Goal: Task Accomplishment & Management: Use online tool/utility

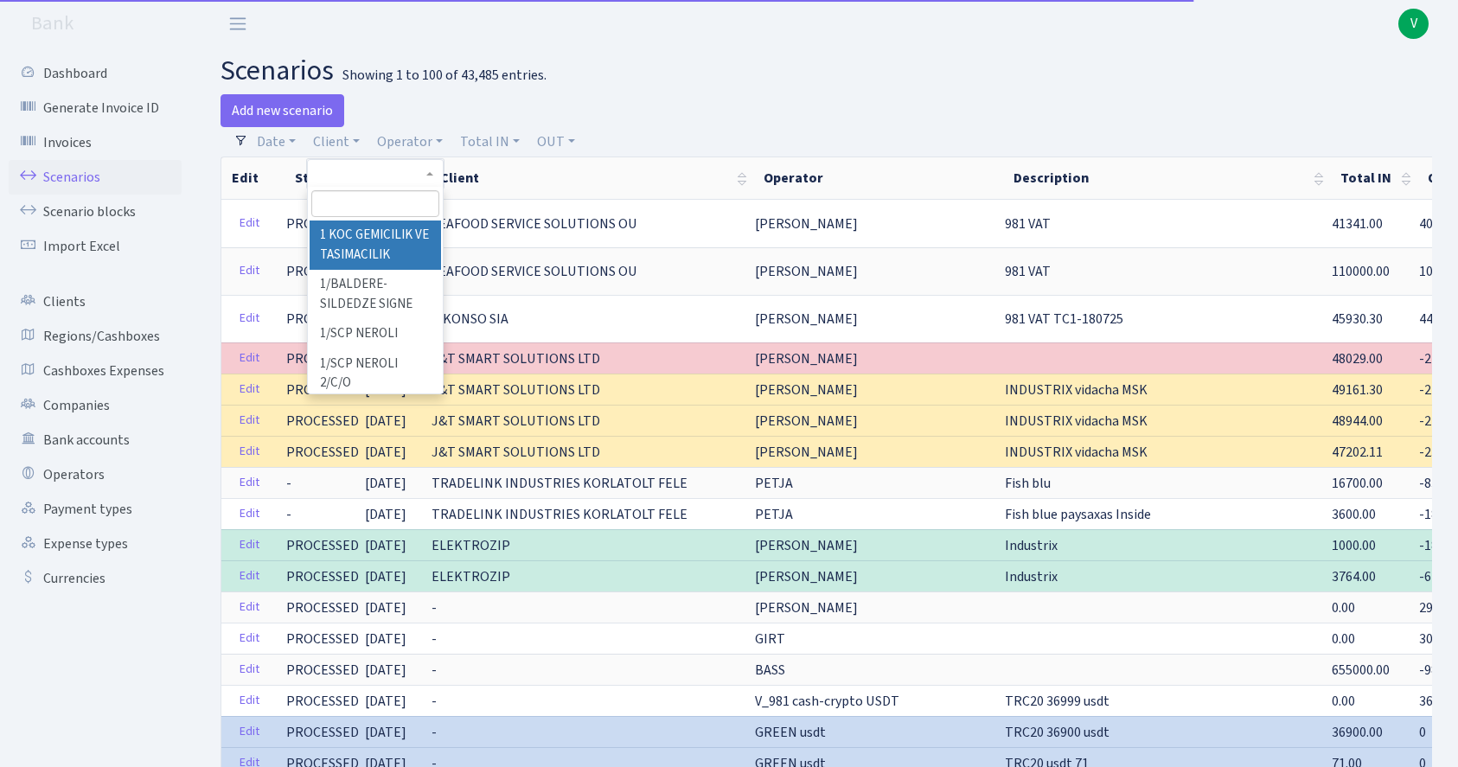
select select "100"
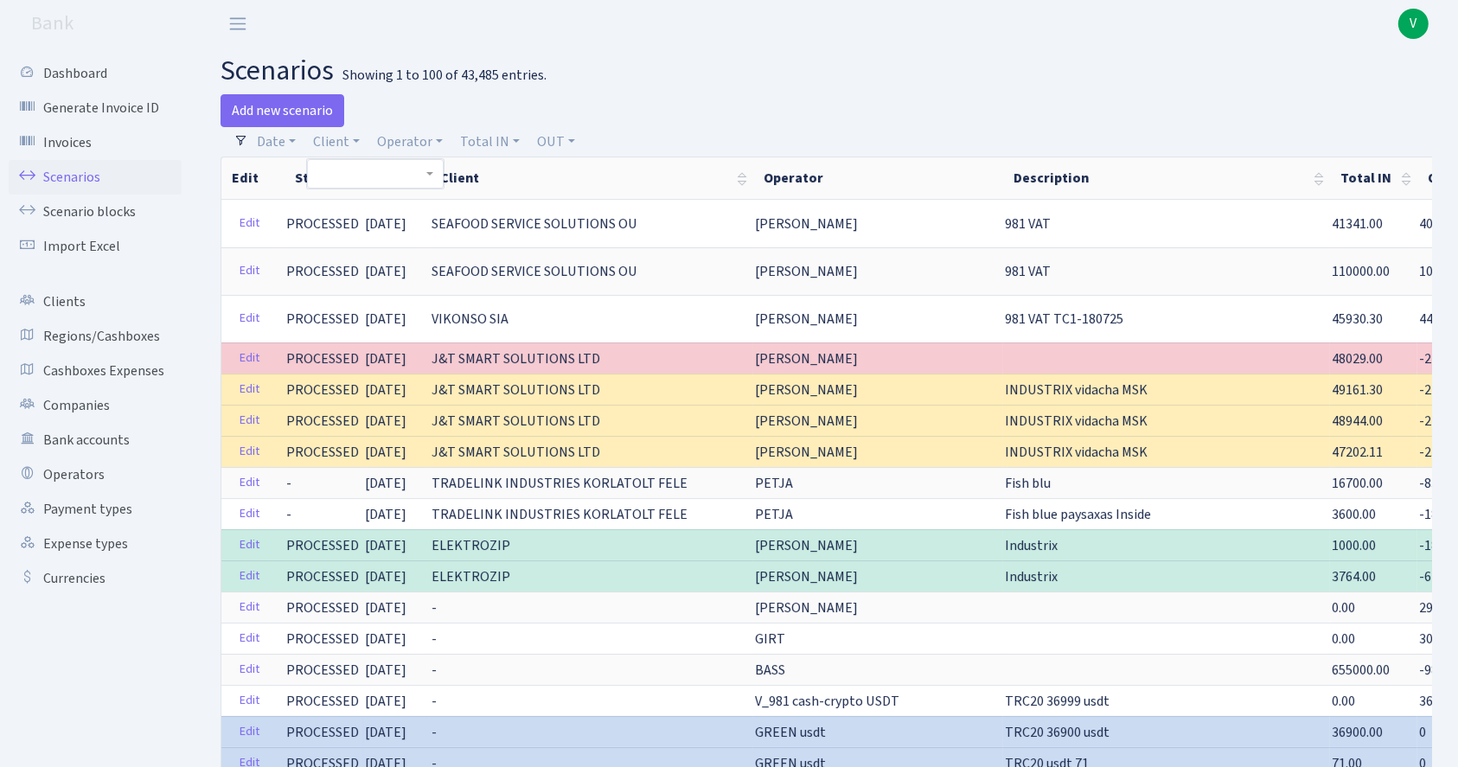
drag, startPoint x: 431, startPoint y: 103, endPoint x: 426, endPoint y: 121, distance: 18.7
click at [431, 101] on div "Add new scenario" at bounding box center [517, 110] width 593 height 33
click at [415, 140] on link "Operator" at bounding box center [410, 141] width 80 height 29
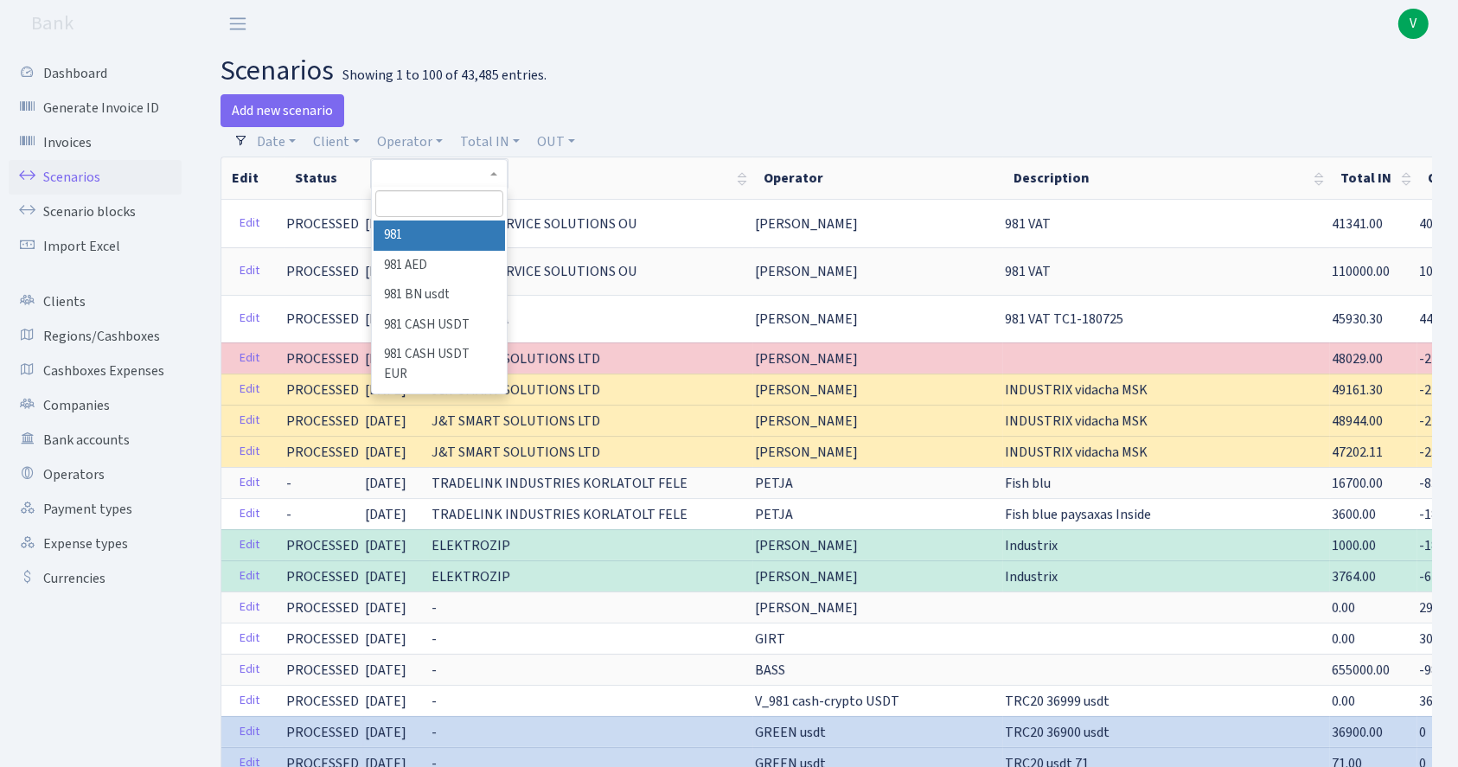
click at [429, 197] on input "search" at bounding box center [439, 203] width 128 height 27
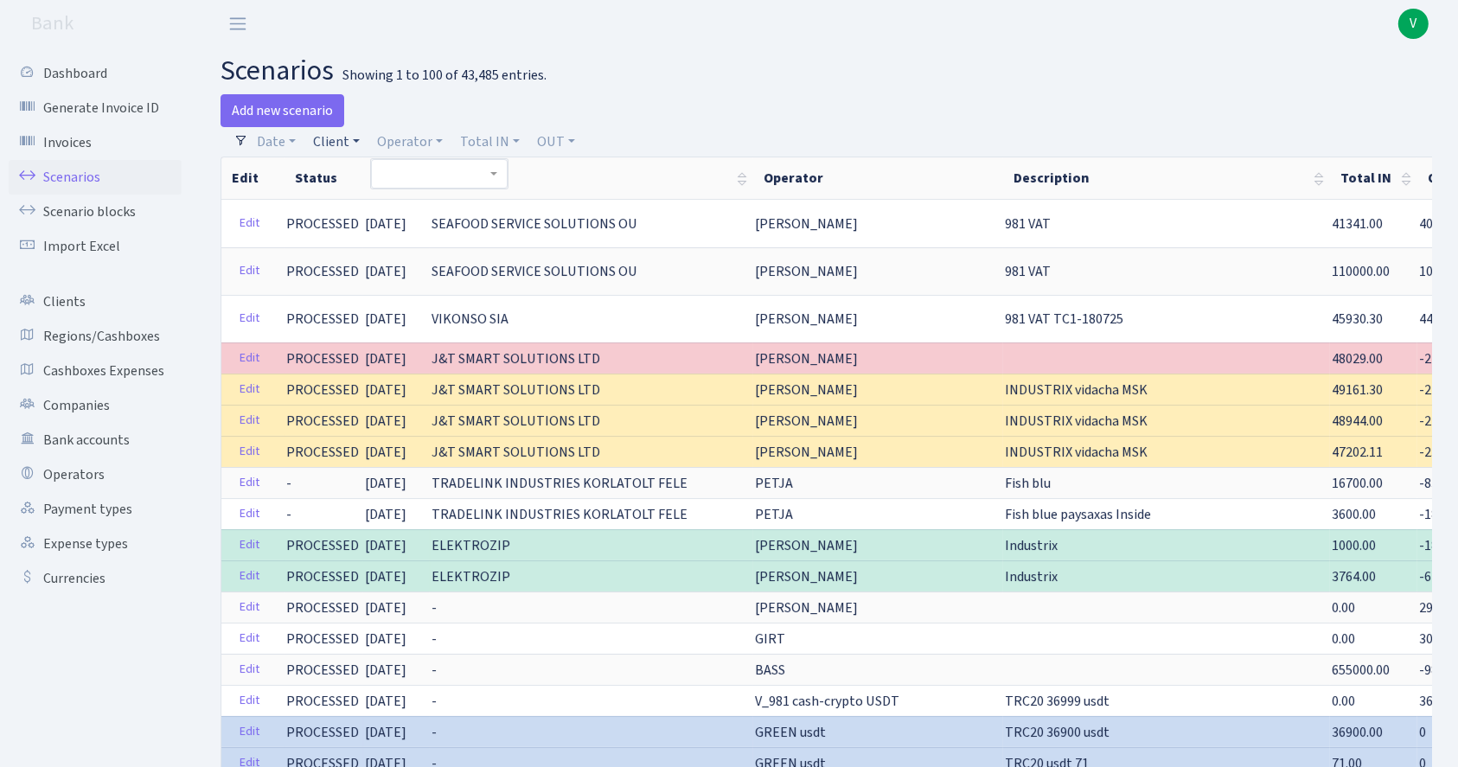
click at [338, 137] on link "Client" at bounding box center [336, 141] width 61 height 29
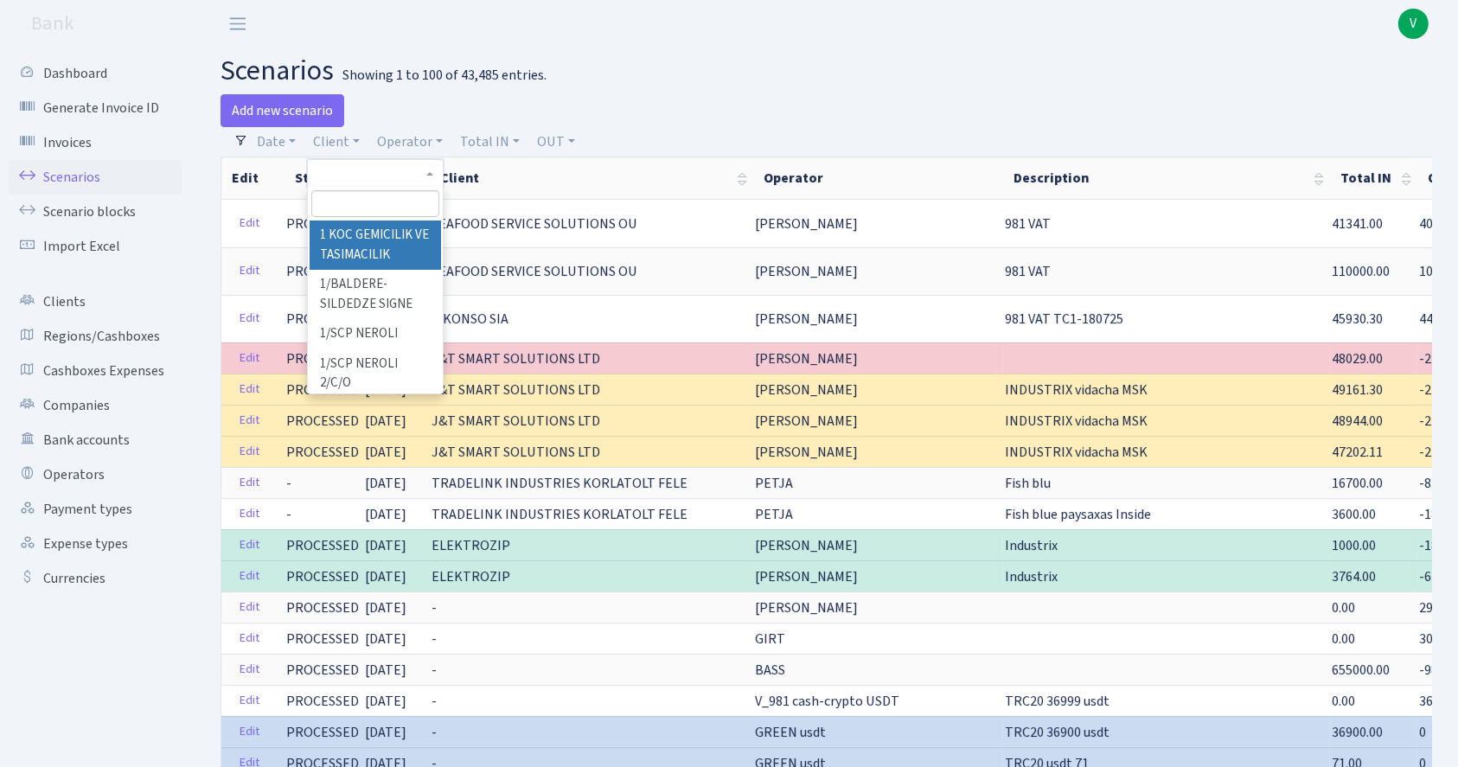
click at [382, 196] on input "search" at bounding box center [375, 203] width 128 height 27
type input "marlex"
click at [392, 236] on li "MARLEX TRADE GMBH" at bounding box center [375, 245] width 131 height 49
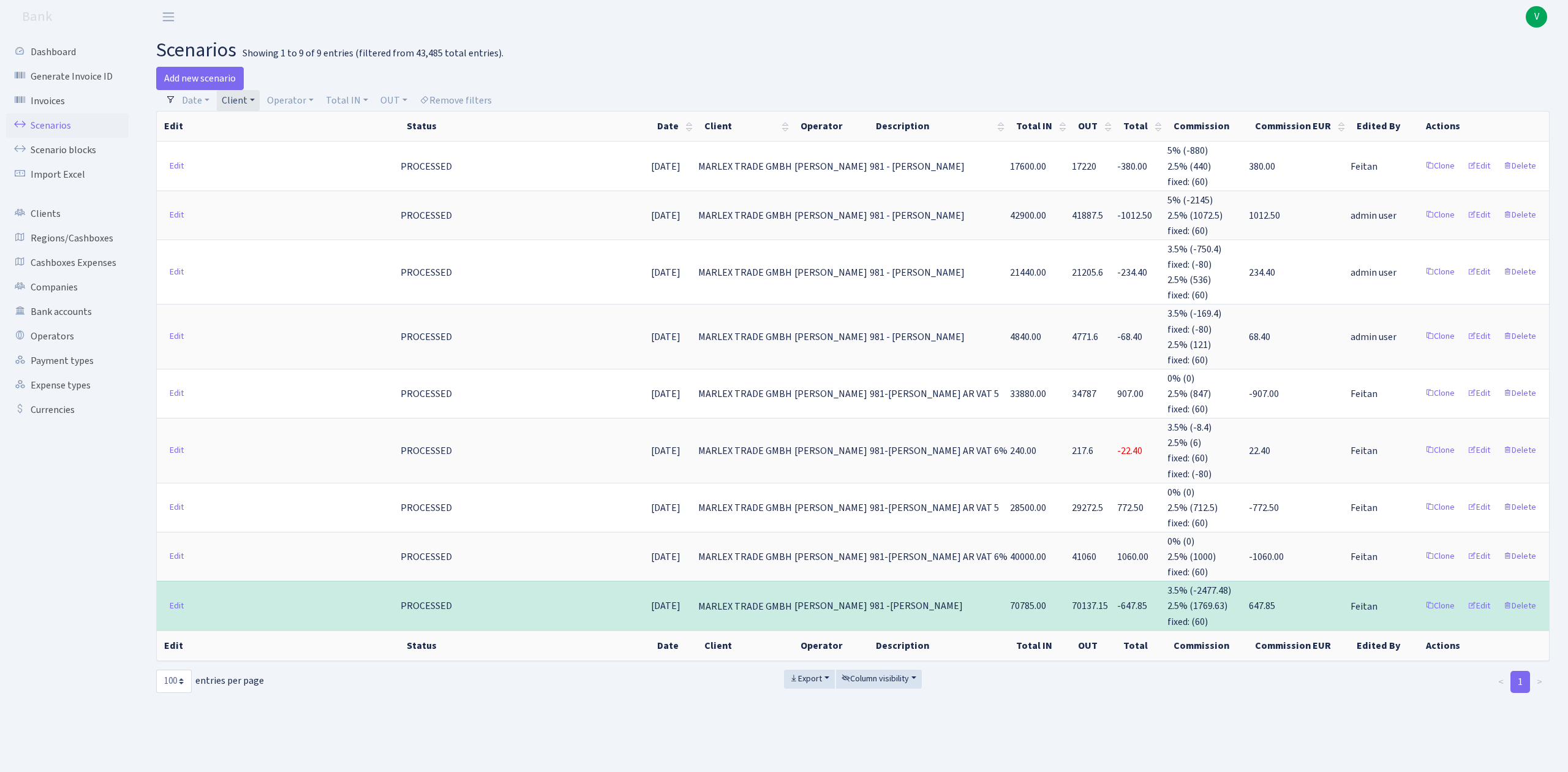
click at [245, 103] on link "Client" at bounding box center [238, 100] width 43 height 21
